Goal: Transaction & Acquisition: Purchase product/service

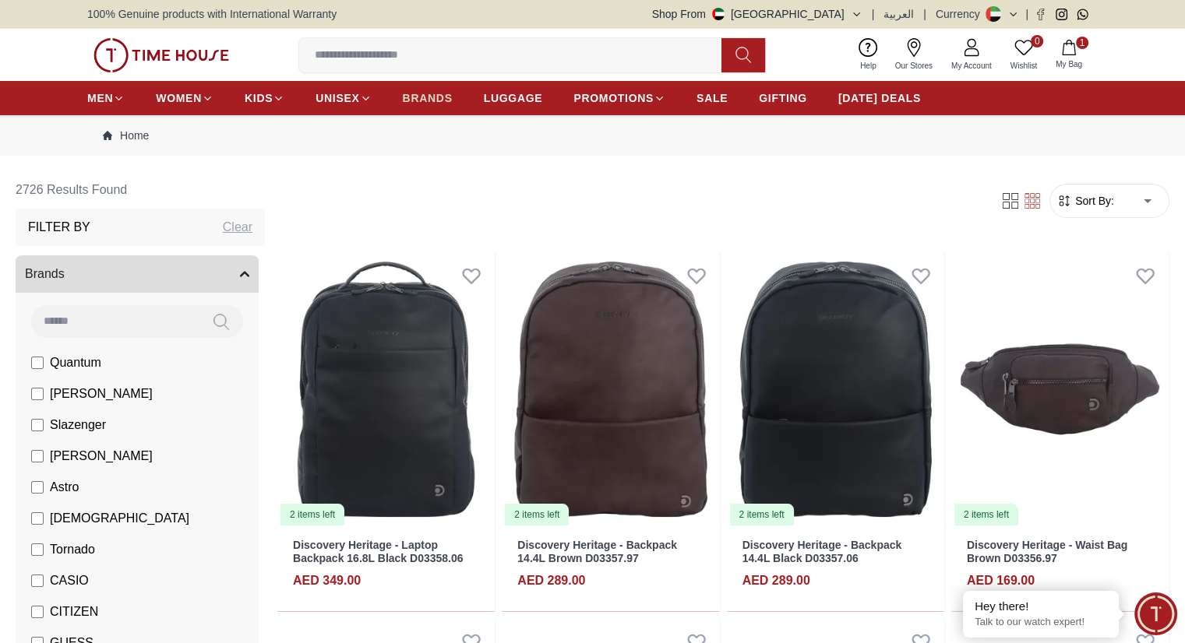
click at [417, 89] on link "BRANDS" at bounding box center [428, 98] width 50 height 28
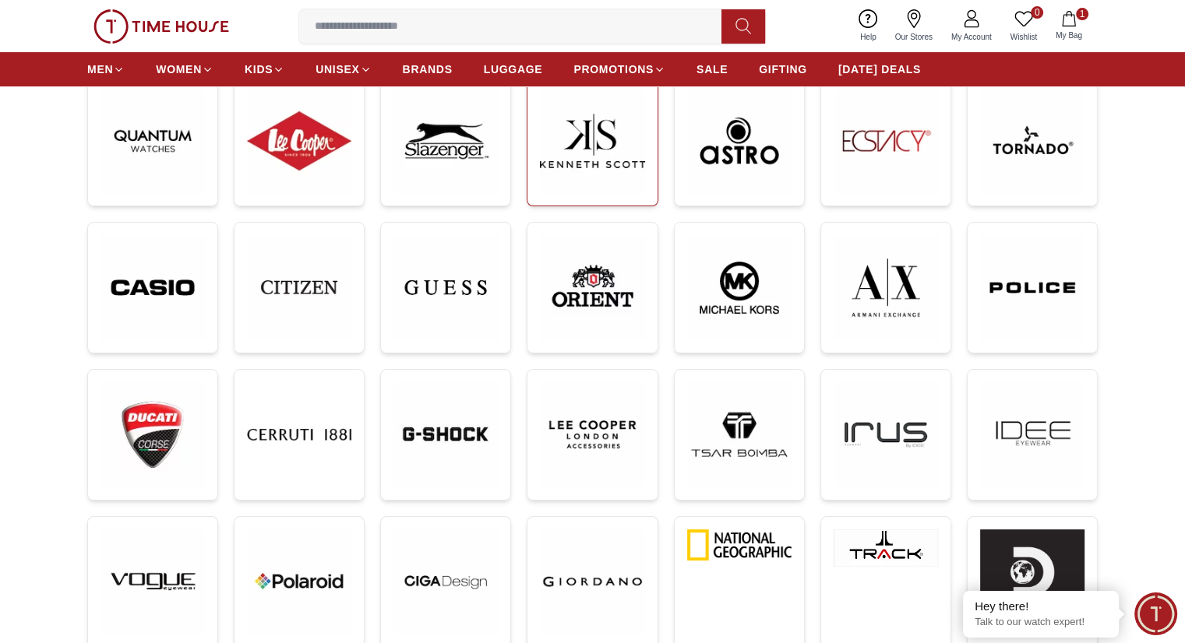
scroll to position [389, 0]
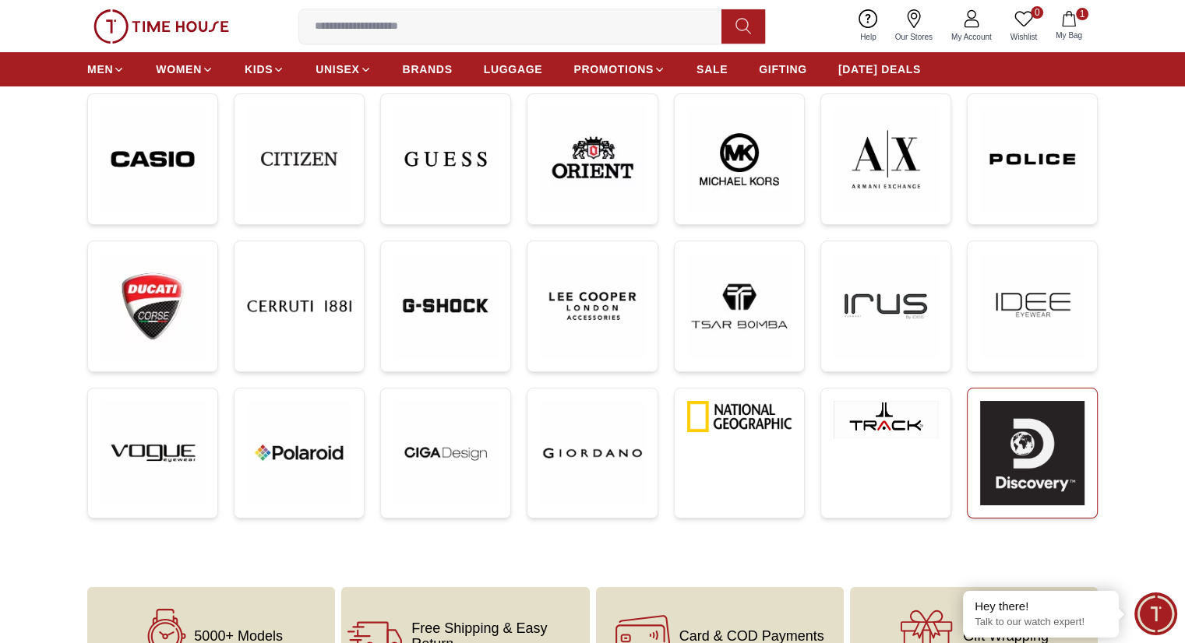
click at [1003, 421] on img at bounding box center [1032, 453] width 104 height 104
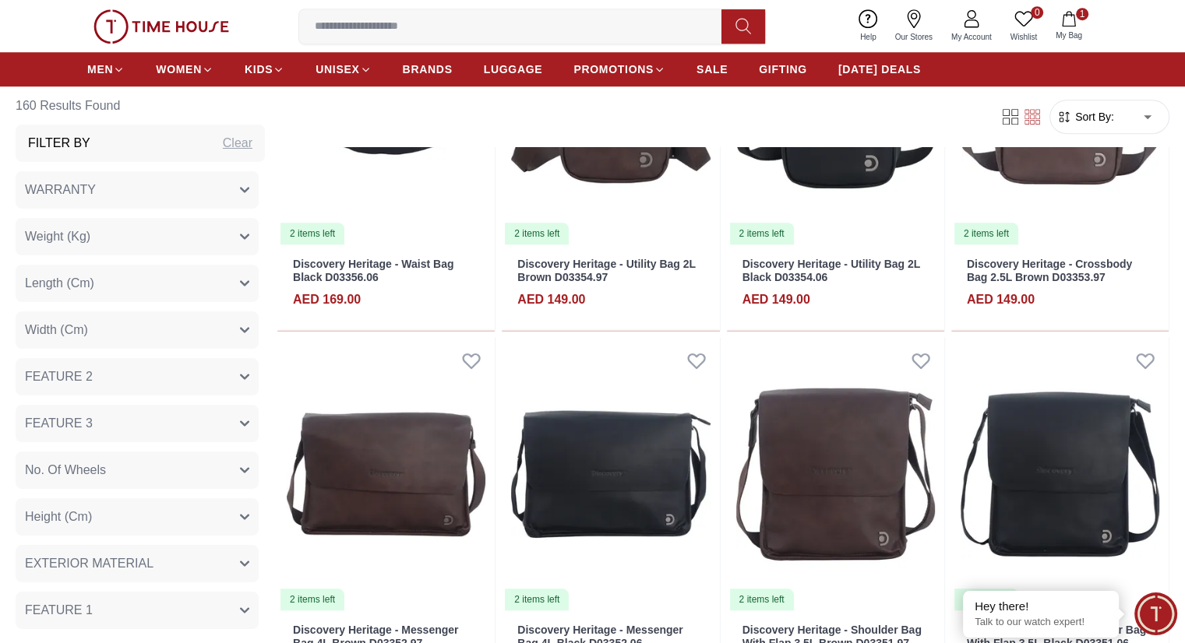
scroll to position [1211, 0]
